Goal: Task Accomplishment & Management: Use online tool/utility

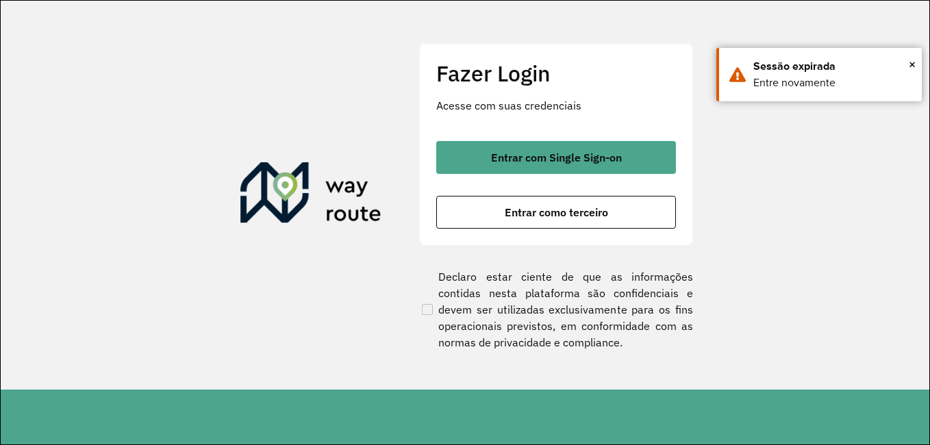
click at [543, 174] on div "Entrar com Single Sign-on Entrar como terceiro" at bounding box center [556, 185] width 240 height 88
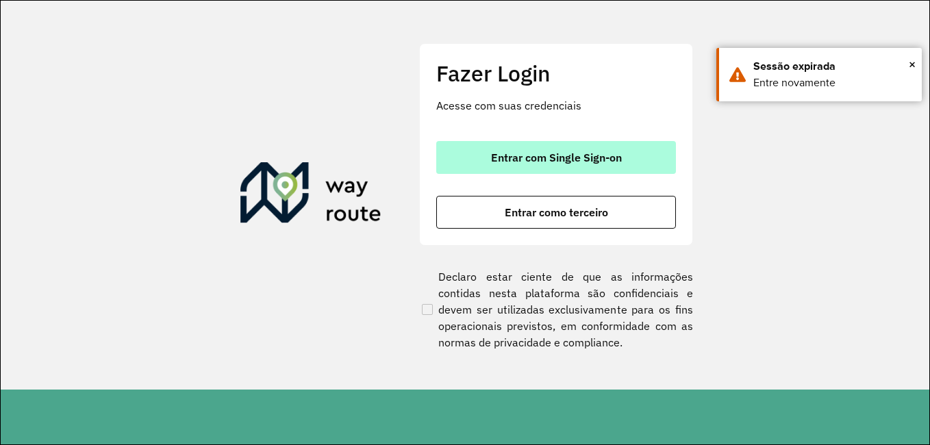
click at [546, 161] on span "Entrar com Single Sign-on" at bounding box center [556, 157] width 131 height 11
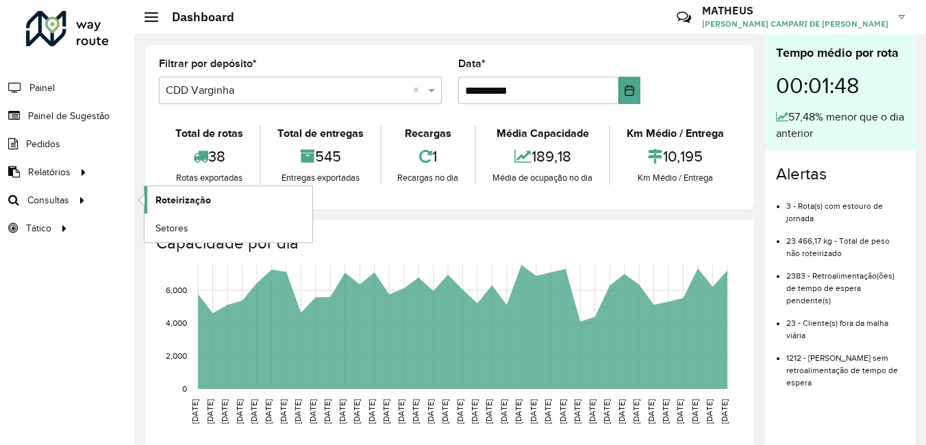
click at [208, 196] on span "Roteirização" at bounding box center [182, 200] width 55 height 14
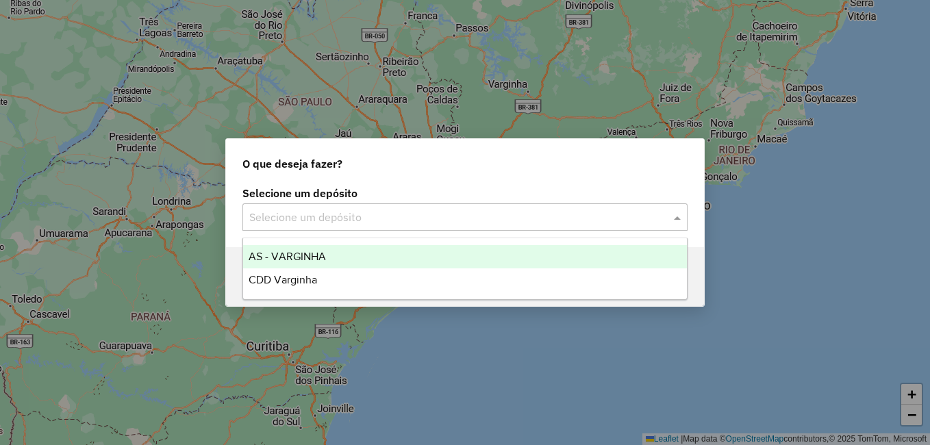
drag, startPoint x: 645, startPoint y: 212, endPoint x: 658, endPoint y: 221, distance: 16.2
click at [655, 222] on div at bounding box center [464, 217] width 445 height 18
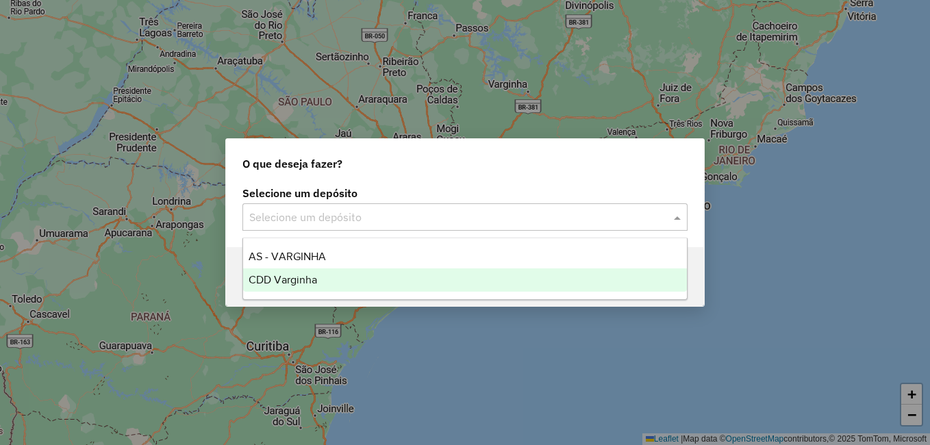
click at [377, 280] on div "CDD Varginha" at bounding box center [465, 279] width 444 height 23
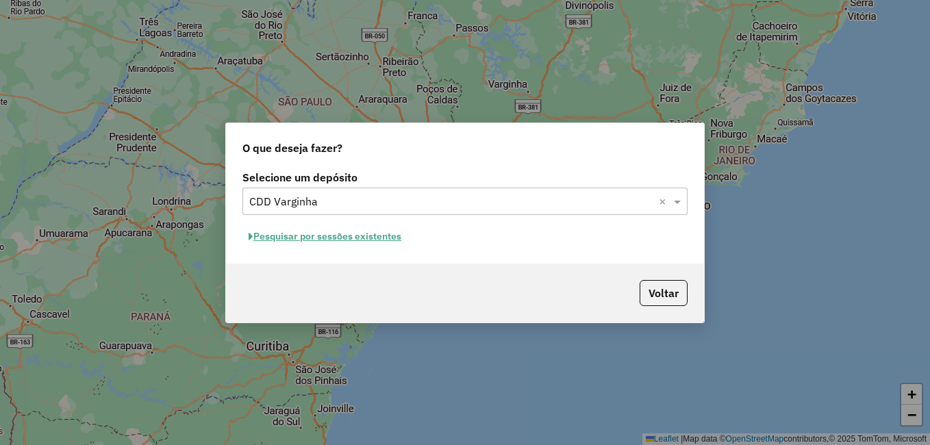
click at [297, 234] on button "Pesquisar por sessões existentes" at bounding box center [324, 236] width 165 height 21
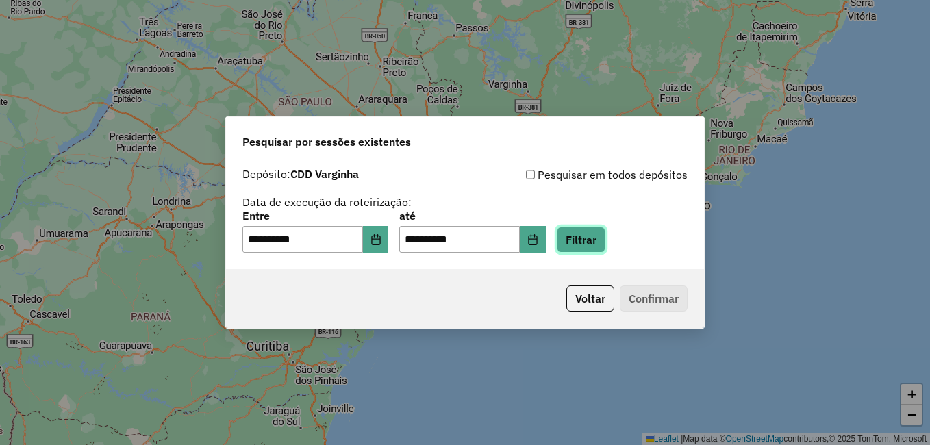
click at [605, 246] on button "Filtrar" at bounding box center [581, 240] width 49 height 26
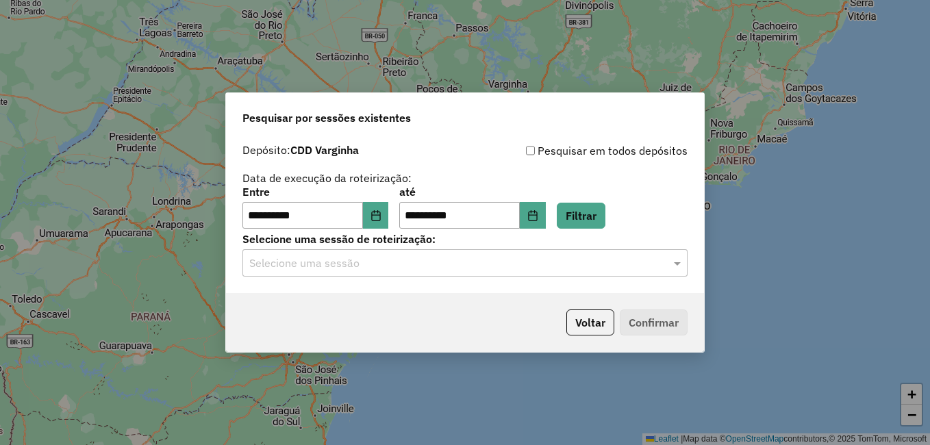
click at [282, 269] on input "text" at bounding box center [451, 263] width 404 height 16
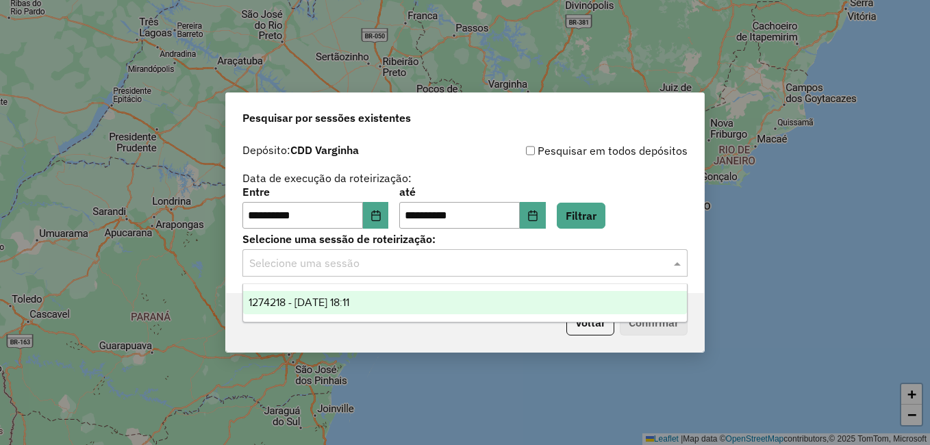
click at [281, 299] on span "1274218 - 12/09/2025 18:11" at bounding box center [299, 303] width 101 height 12
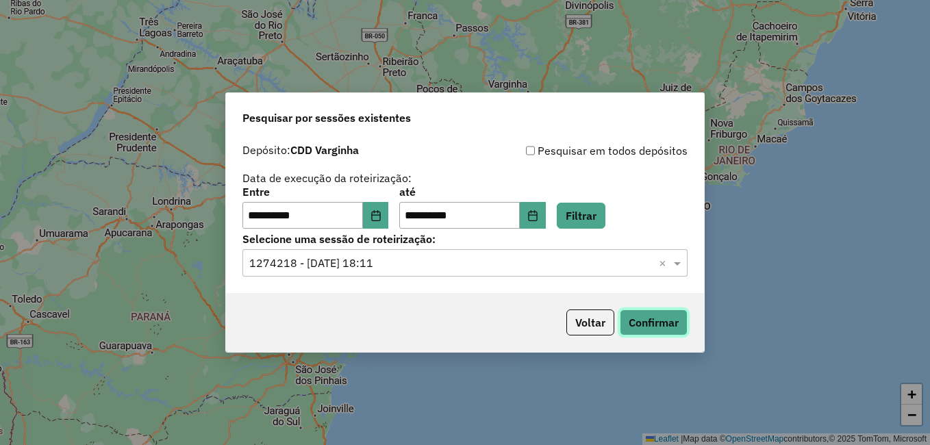
click at [649, 327] on button "Confirmar" at bounding box center [654, 323] width 68 height 26
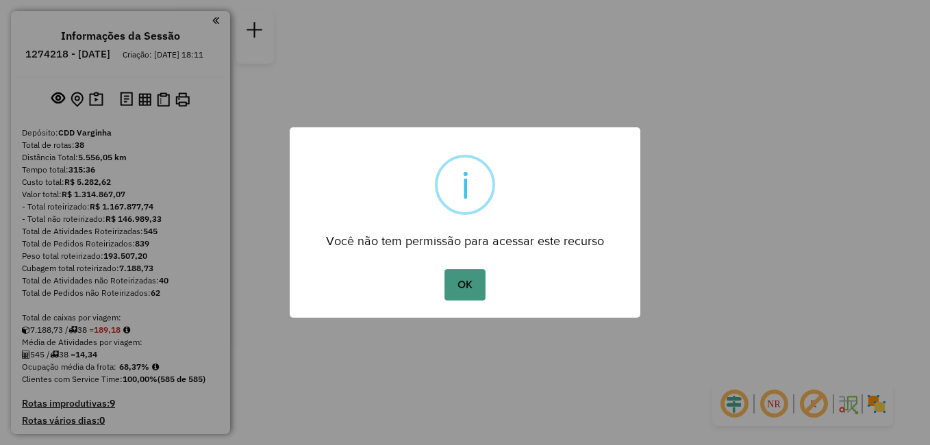
click at [456, 281] on button "OK" at bounding box center [464, 285] width 40 height 32
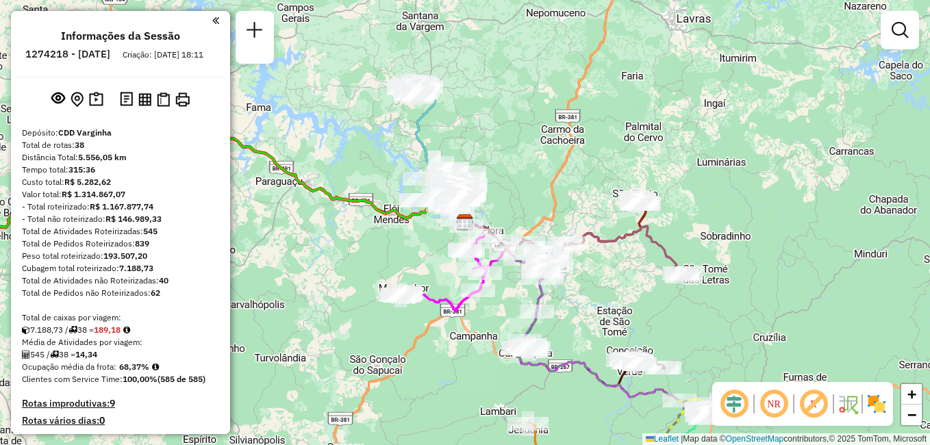
scroll to position [137, 0]
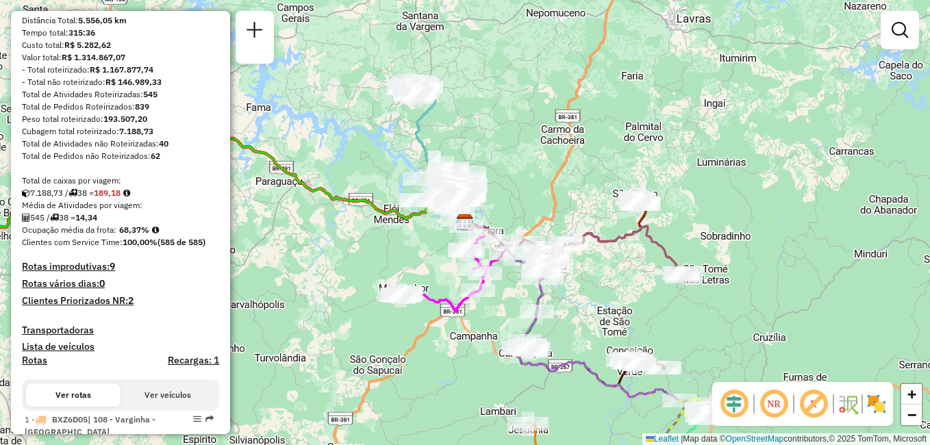
click at [98, 273] on h4 "Rotas improdutivas: 9" at bounding box center [120, 267] width 197 height 12
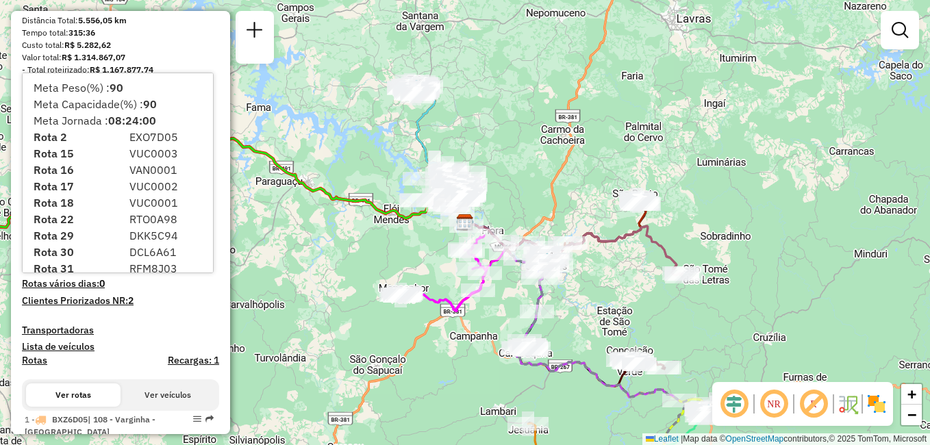
scroll to position [14, 0]
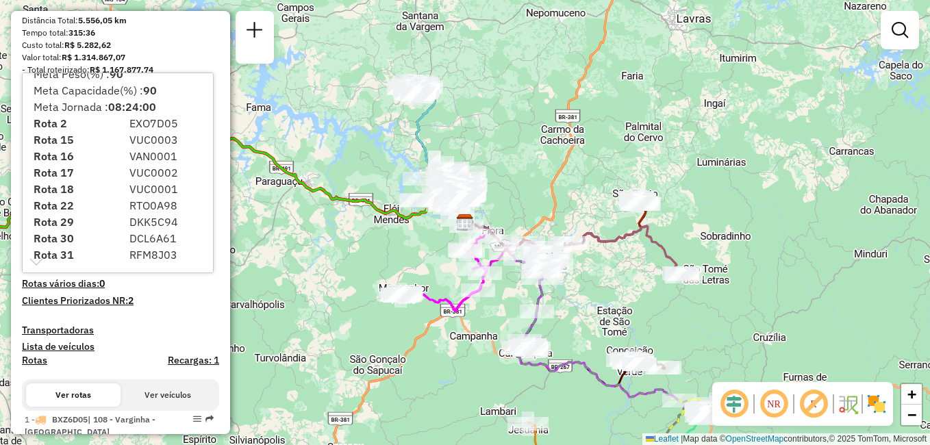
click at [195, 290] on h4 "Rotas vários dias: 0" at bounding box center [120, 284] width 197 height 12
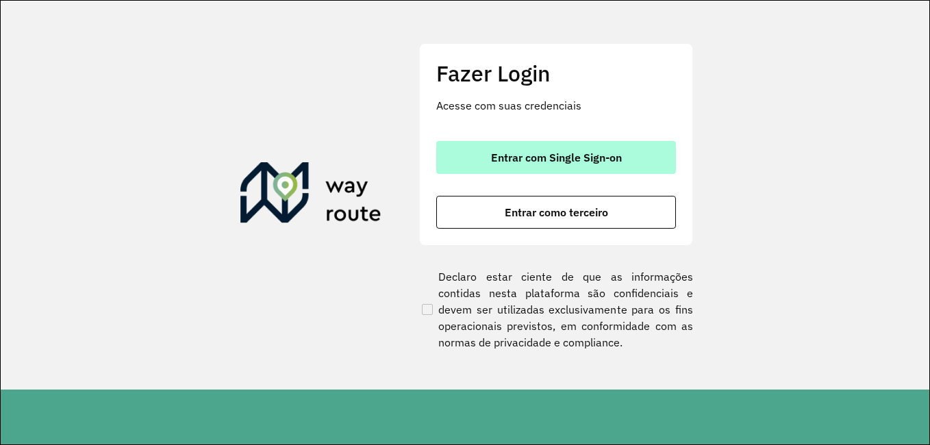
click at [609, 158] on span "Entrar com Single Sign-on" at bounding box center [556, 157] width 131 height 11
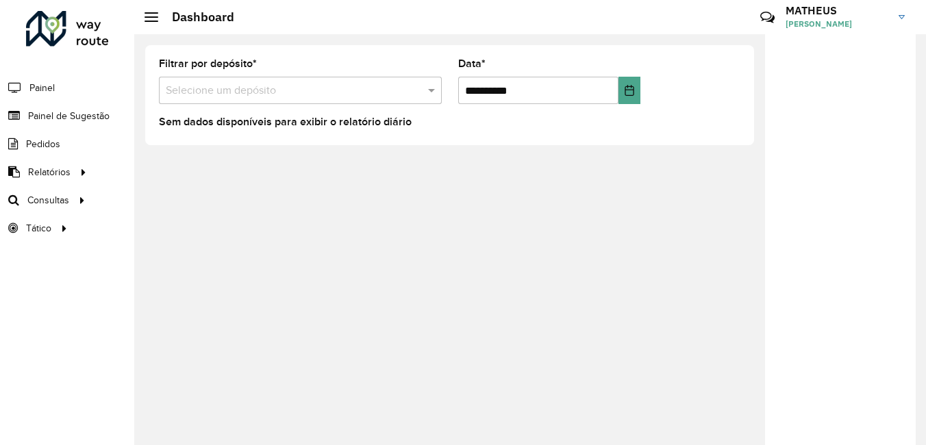
click at [249, 349] on div "**********" at bounding box center [530, 239] width 792 height 411
